Goal: Information Seeking & Learning: Learn about a topic

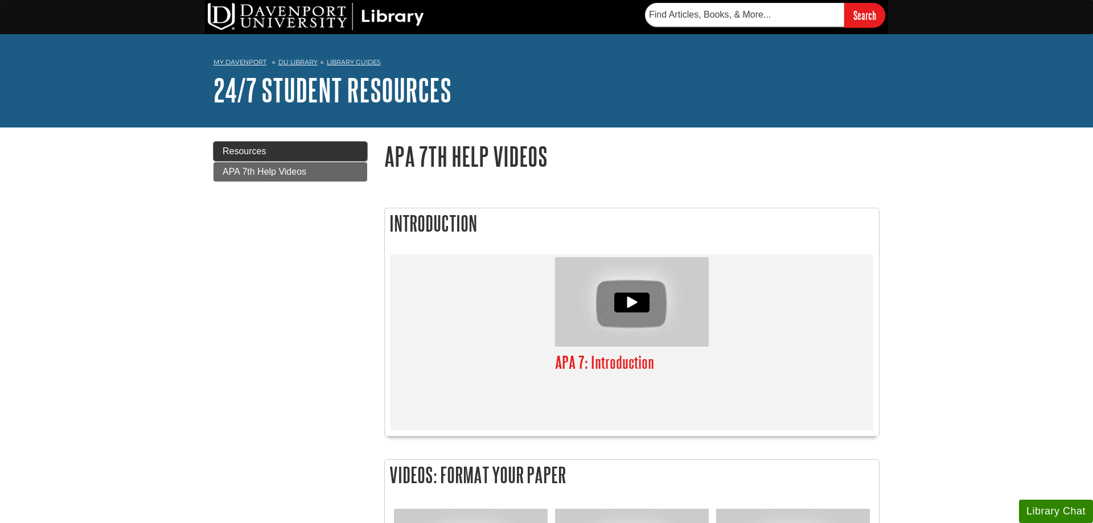
click at [328, 152] on link "Resources" at bounding box center [290, 151] width 154 height 19
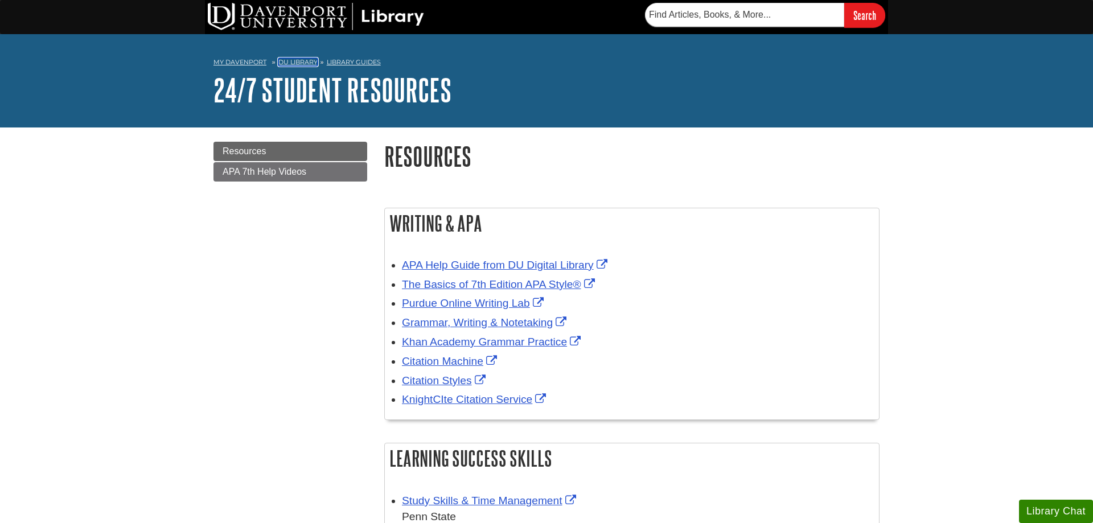
click at [305, 62] on link "DU Library" at bounding box center [297, 62] width 39 height 8
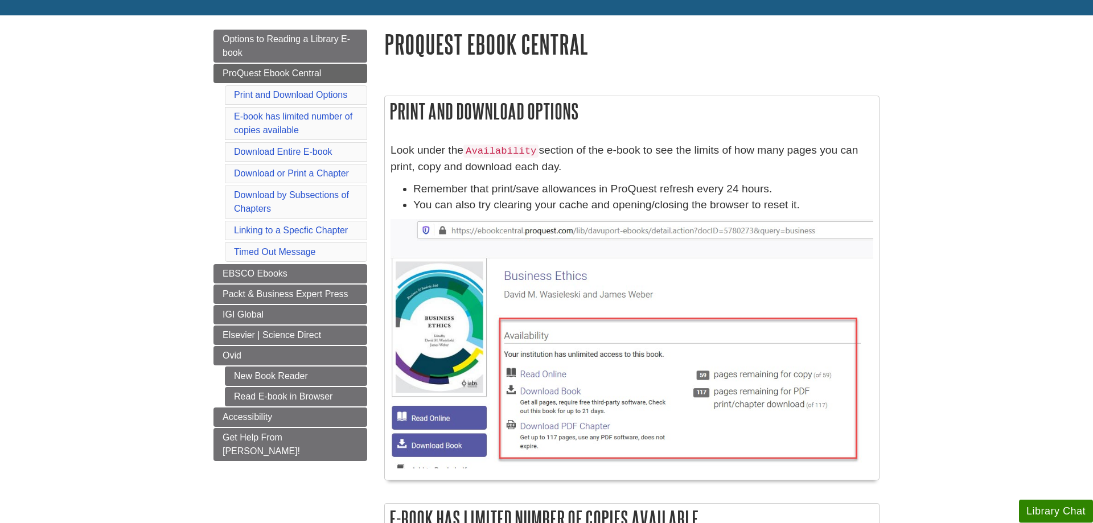
scroll to position [116, 0]
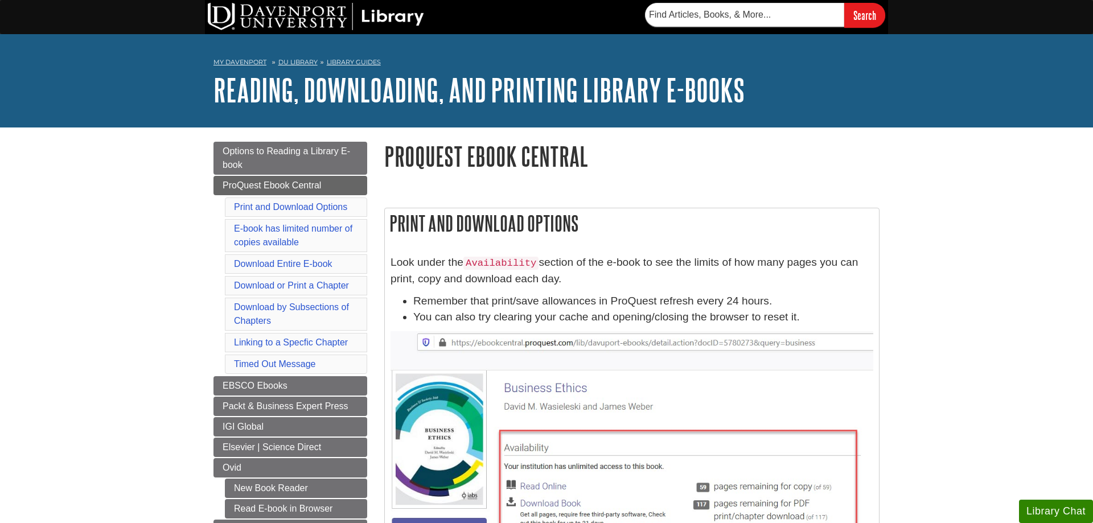
scroll to position [116, 0]
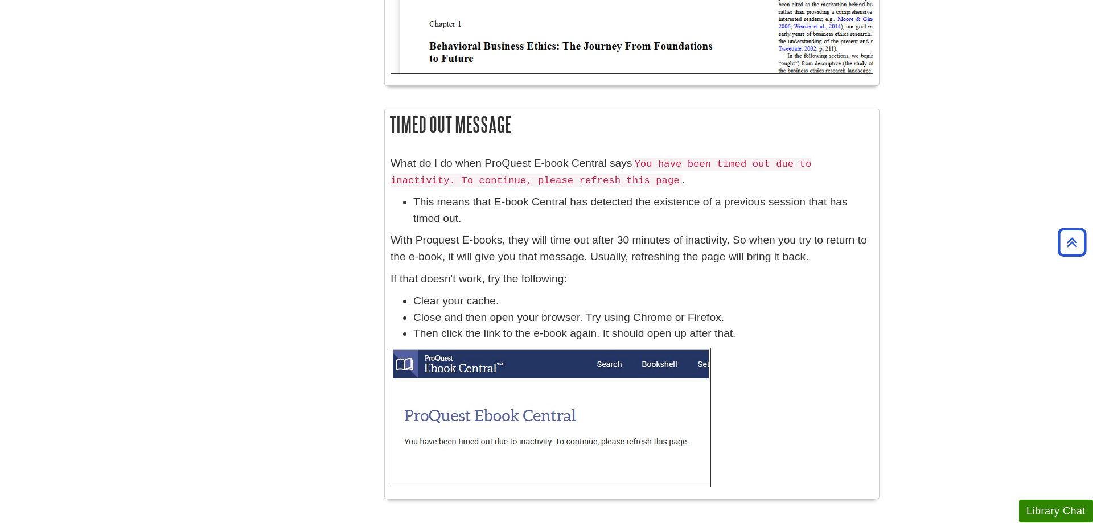
scroll to position [3440, 0]
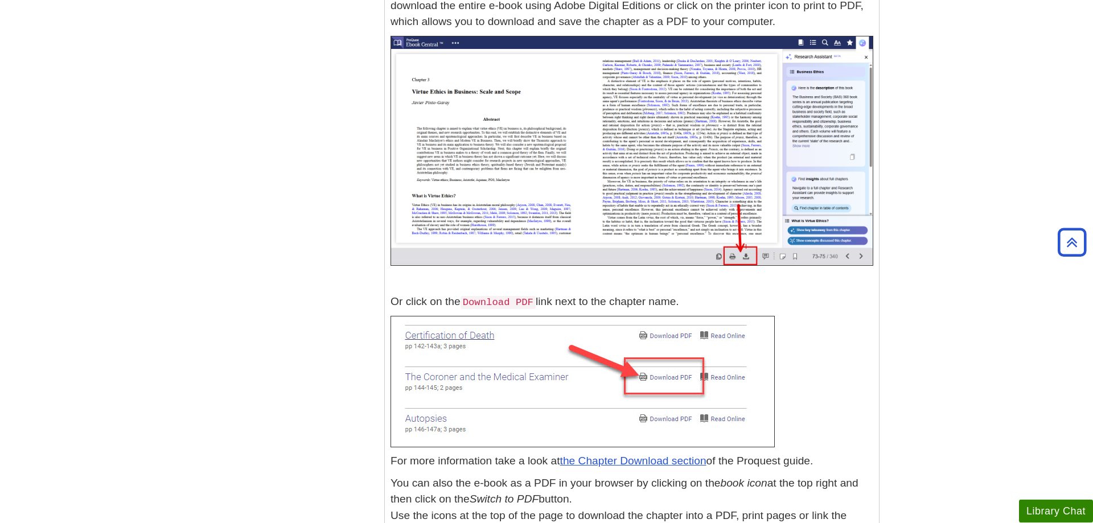
scroll to position [3426, 0]
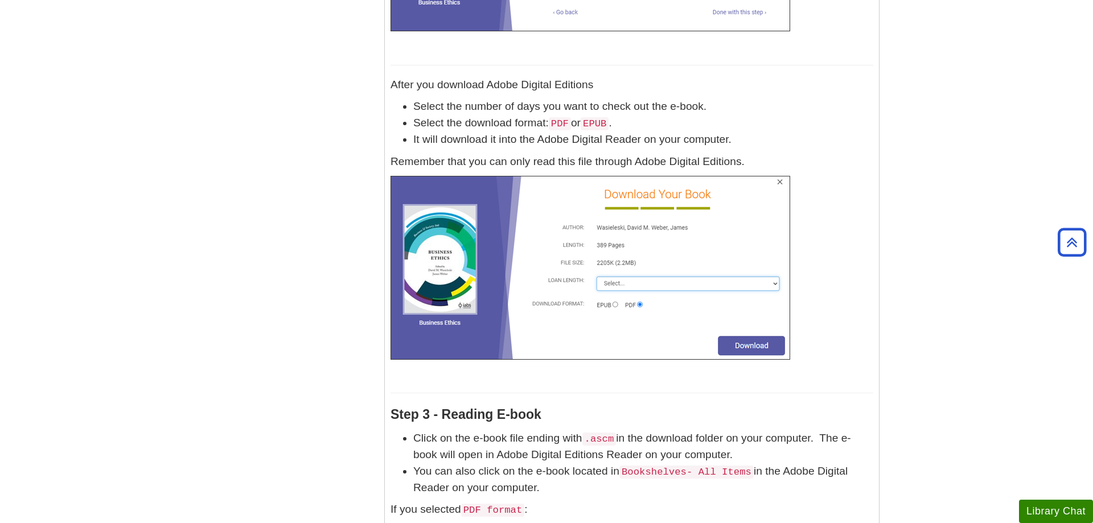
scroll to position [2439, 0]
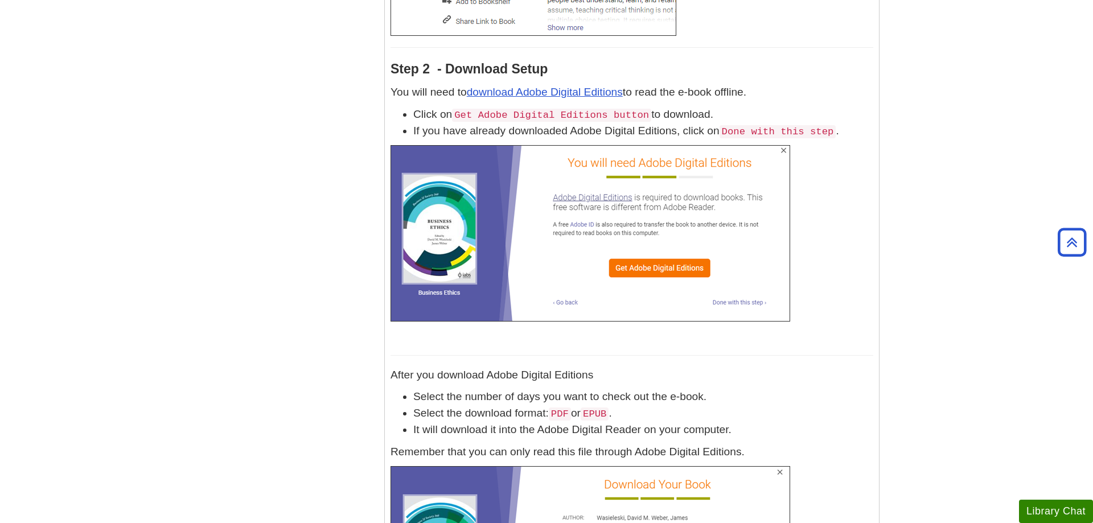
click at [927, 151] on body "Skip to Main Content Search My Davenport DU Library Library Guides Reading, Dow…" at bounding box center [546, 243] width 1093 height 5365
click at [996, 99] on body "Skip to Main Content Search My Davenport DU Library Library Guides Reading, Dow…" at bounding box center [546, 243] width 1093 height 5365
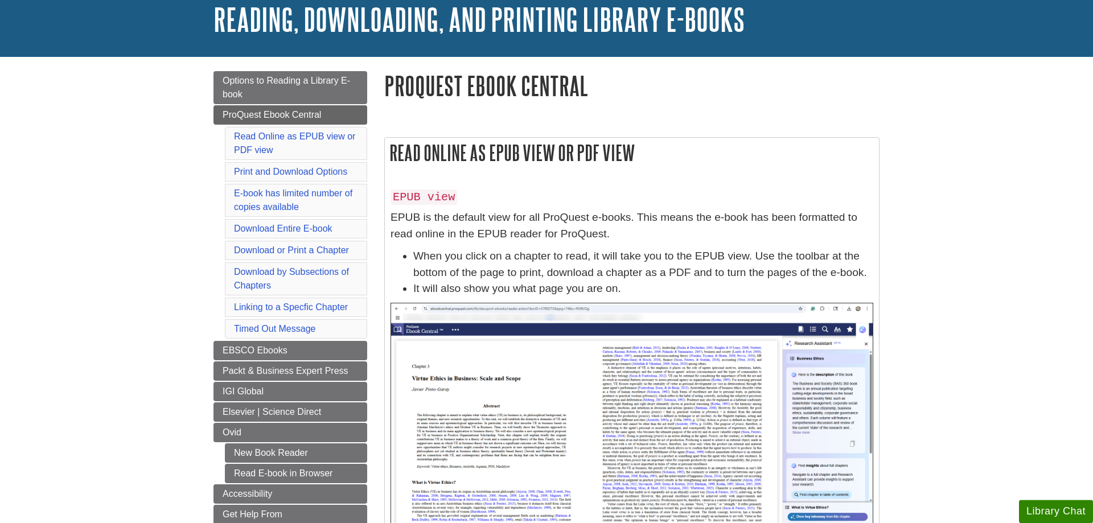
scroll to position [116, 0]
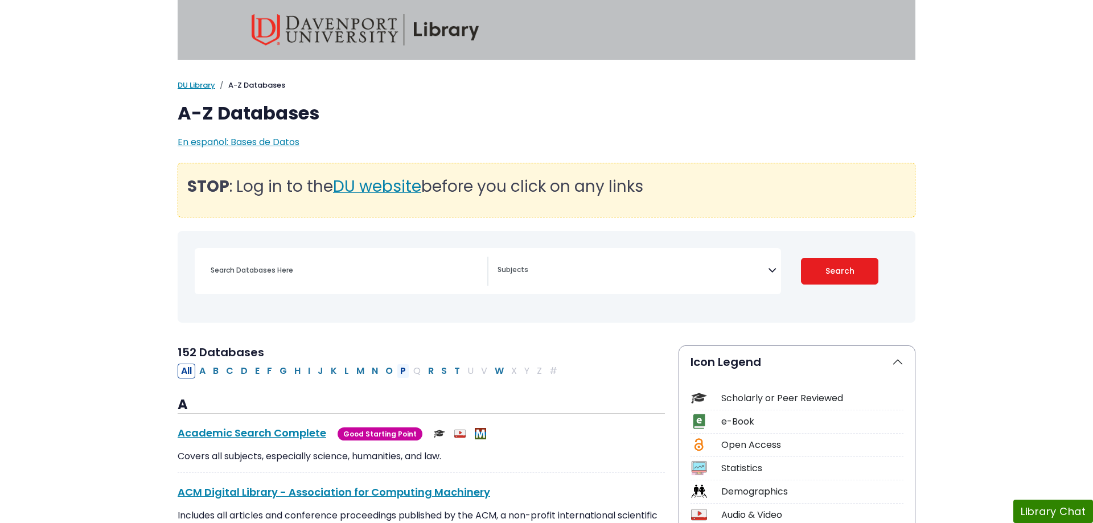
click at [400, 371] on button "P" at bounding box center [403, 371] width 13 height 15
select select "Database Subject Filter"
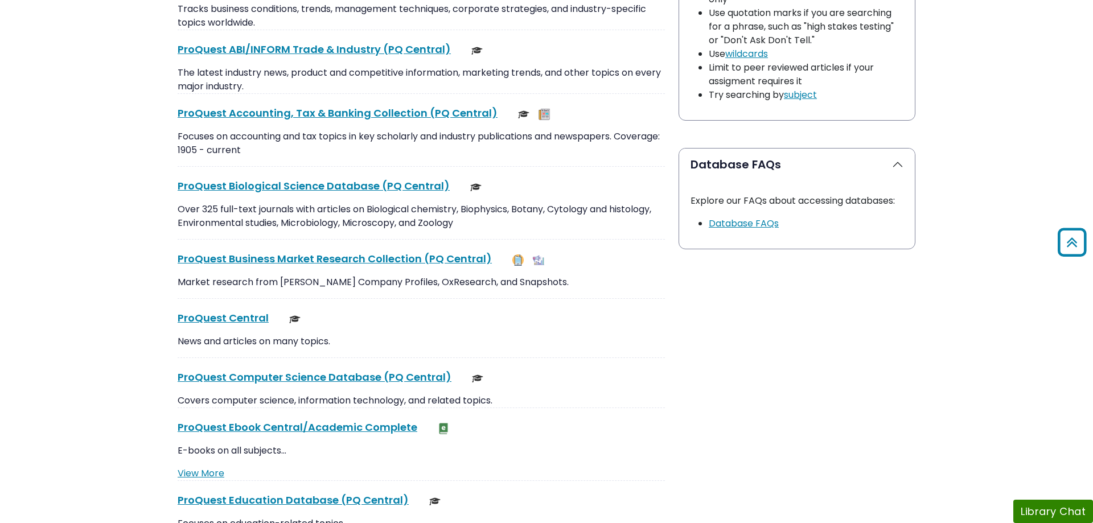
scroll to position [1336, 0]
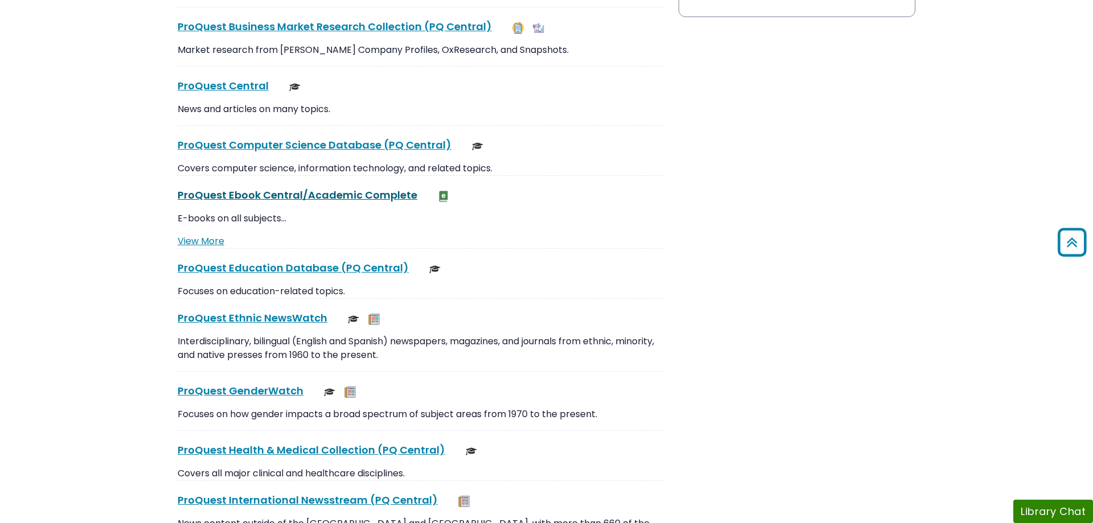
click at [282, 199] on link "ProQuest Ebook Central/Academic Complete This link opens in a new window" at bounding box center [298, 195] width 240 height 14
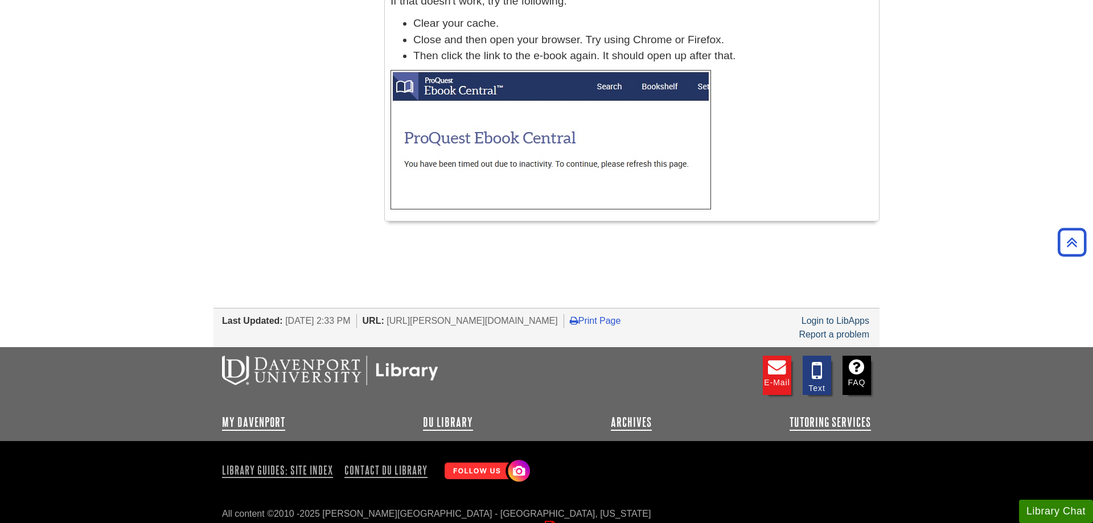
scroll to position [4846, 0]
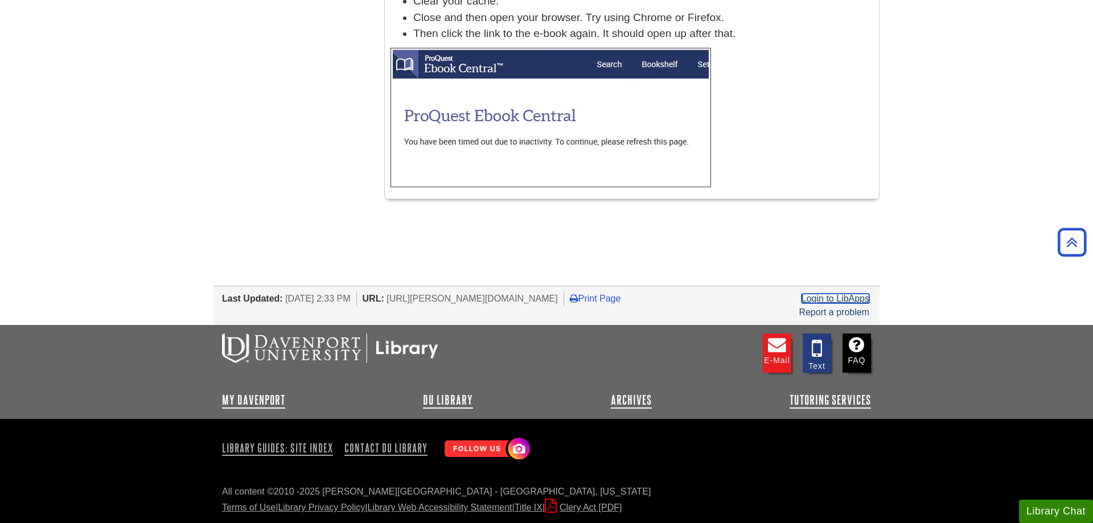
click at [845, 298] on link "Login to LibApps" at bounding box center [836, 299] width 68 height 10
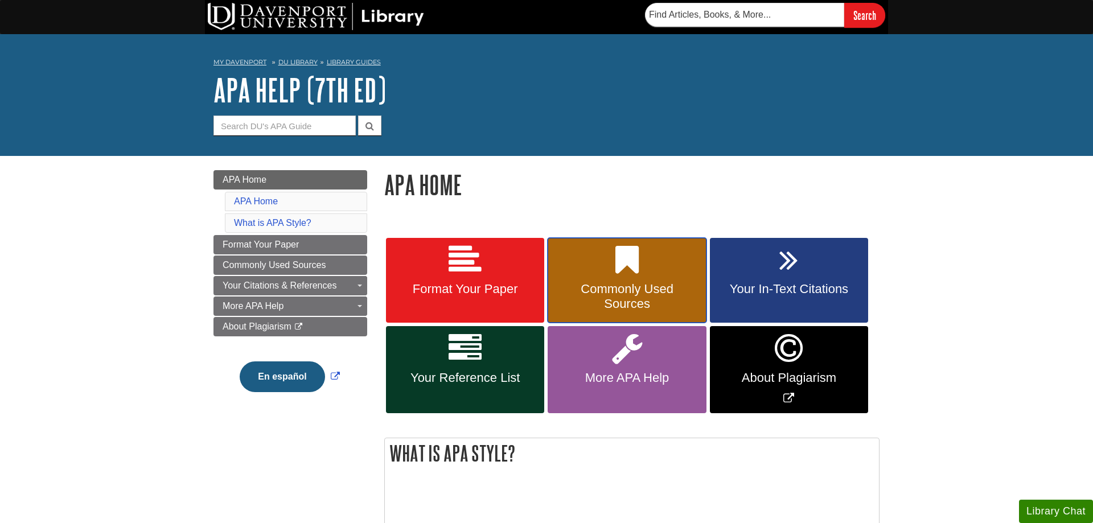
click at [660, 263] on link "Commonly Used Sources" at bounding box center [627, 280] width 158 height 85
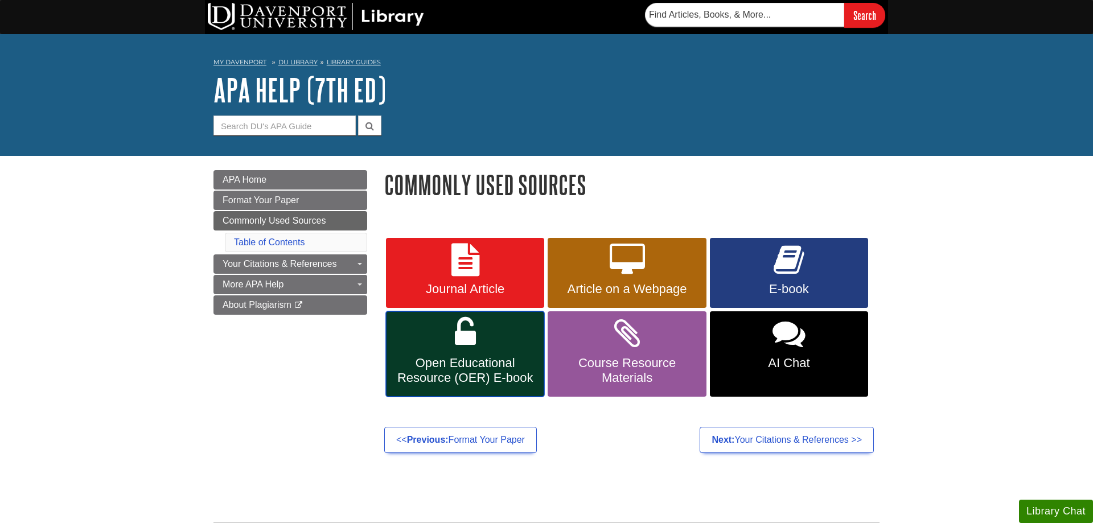
click at [481, 360] on span "Open Educational Resource (OER) E-book" at bounding box center [465, 371] width 141 height 30
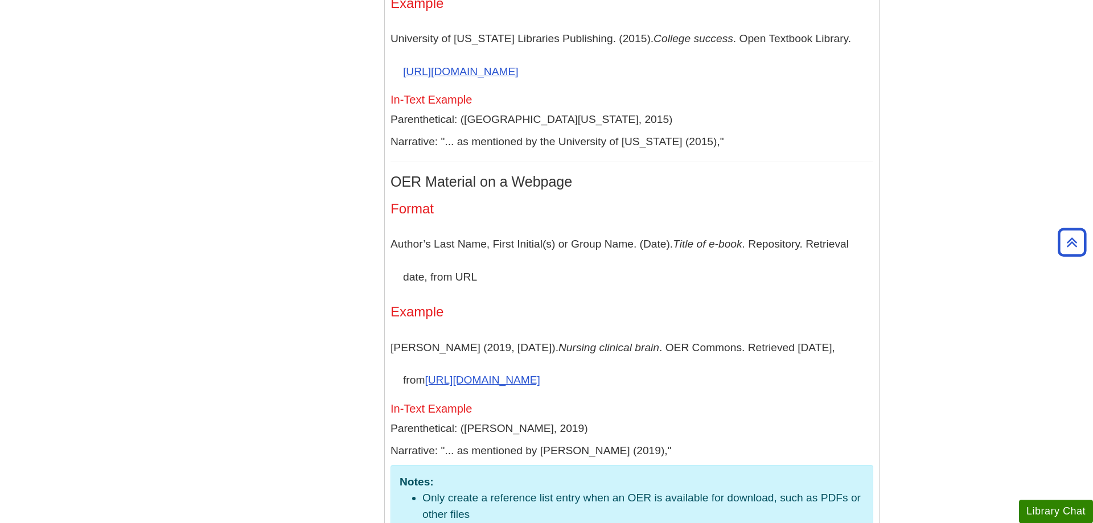
scroll to position [2626, 0]
